Goal: Navigation & Orientation: Go to known website

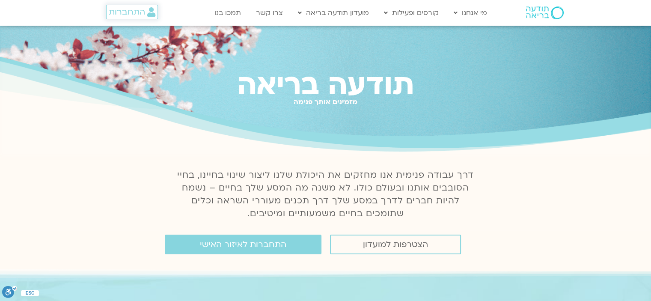
click at [124, 8] on span "התחברות" at bounding box center [127, 11] width 36 height 9
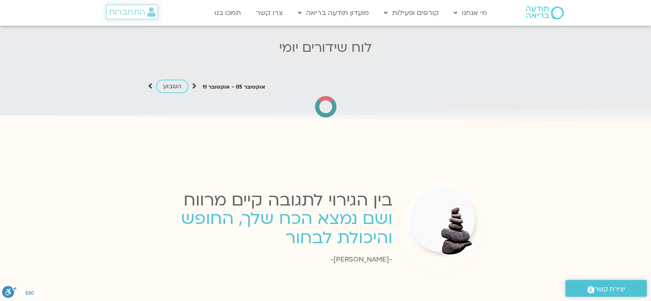
scroll to position [1316, 0]
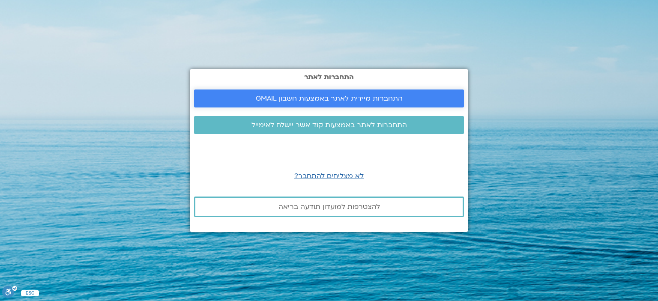
click at [326, 101] on span "התחברות מיידית לאתר באמצעות חשבון GMAIL" at bounding box center [329, 99] width 147 height 8
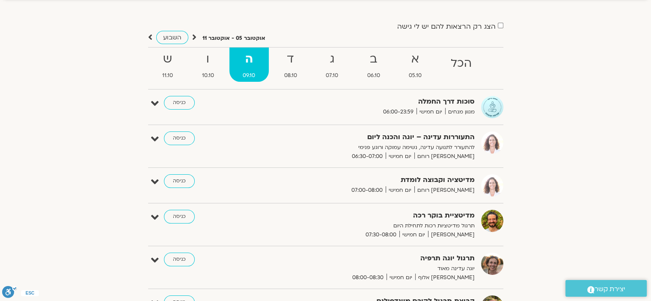
scroll to position [60, 0]
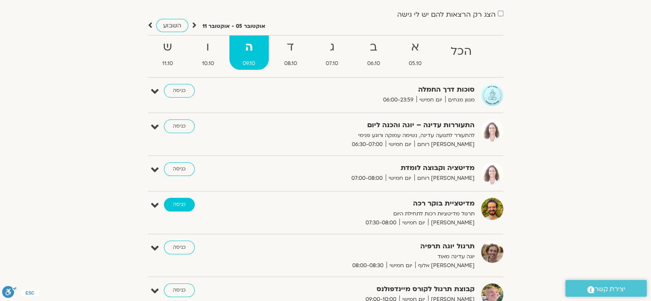
click at [178, 205] on link "כניסה" at bounding box center [179, 205] width 31 height 14
